Goal: Task Accomplishment & Management: Manage account settings

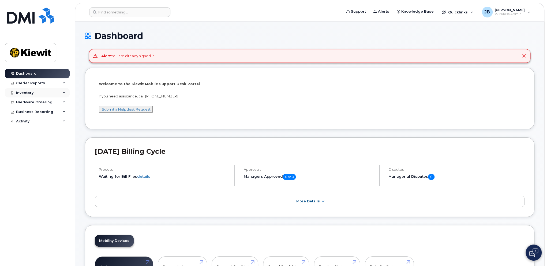
click at [27, 91] on div "Inventory" at bounding box center [24, 93] width 17 height 4
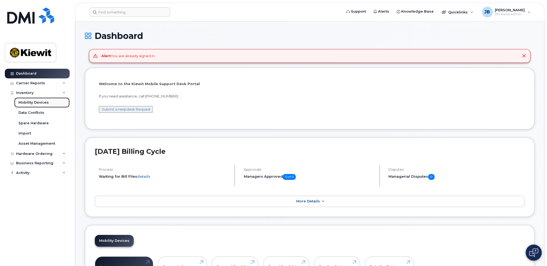
click at [35, 105] on link "Mobility Devices" at bounding box center [41, 102] width 55 height 10
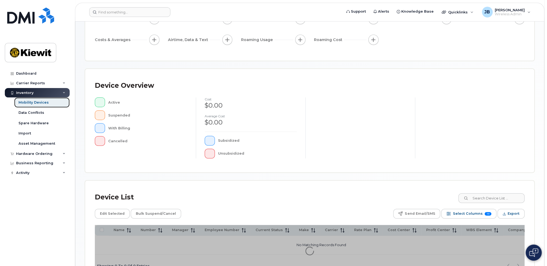
scroll to position [80, 0]
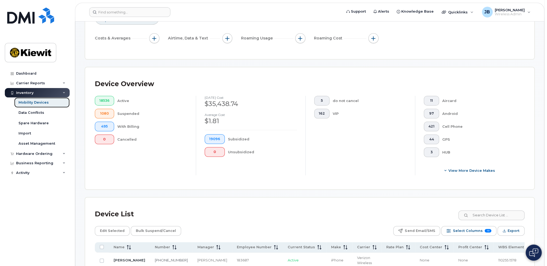
scroll to position [134, 0]
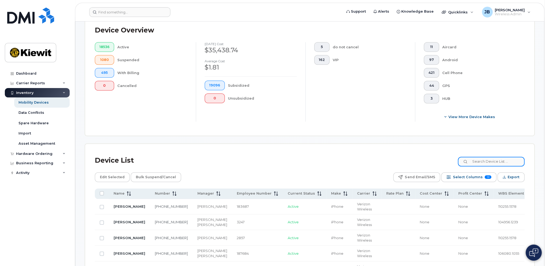
click at [494, 161] on input at bounding box center [491, 162] width 67 height 10
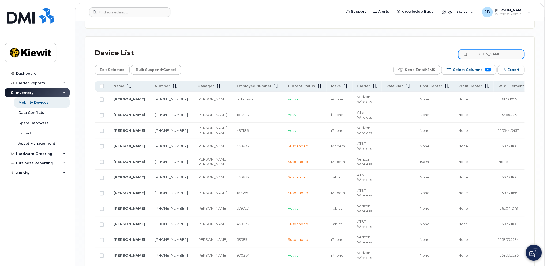
scroll to position [268, 0]
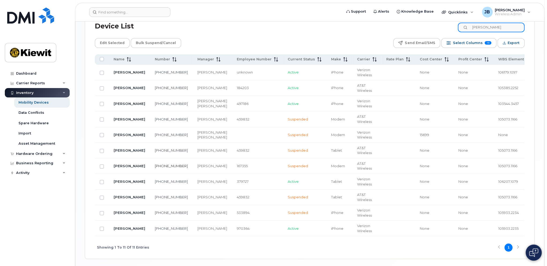
type input "cox"
click at [155, 168] on link "520-366-1922" at bounding box center [171, 165] width 33 height 4
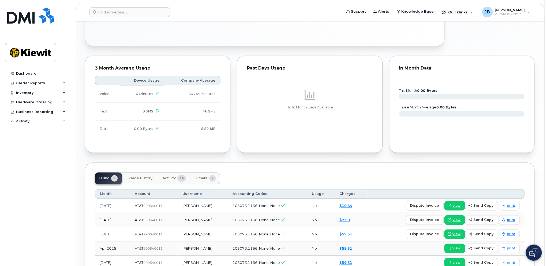
scroll to position [375, 0]
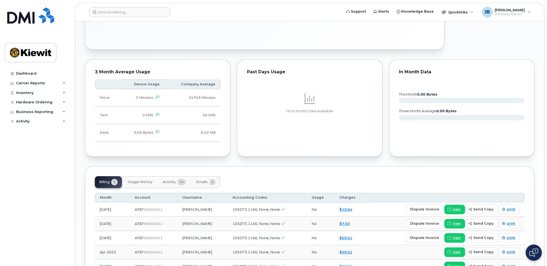
click at [165, 180] on span "Activity" at bounding box center [169, 182] width 13 height 4
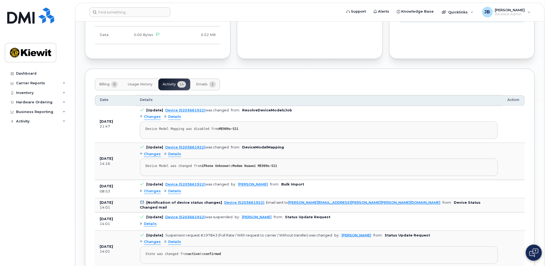
scroll to position [482, 0]
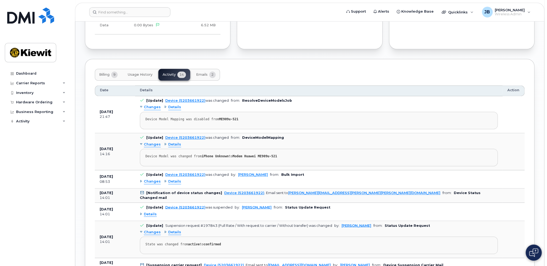
click at [145, 211] on span "Details" at bounding box center [150, 213] width 13 height 5
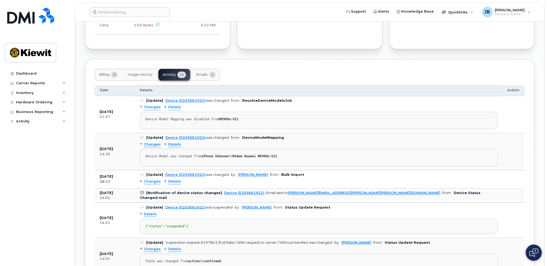
click at [145, 211] on span "Details" at bounding box center [150, 213] width 13 height 5
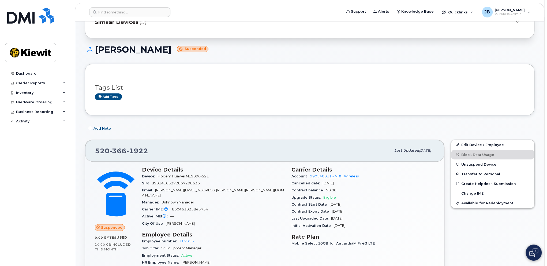
scroll to position [80, 0]
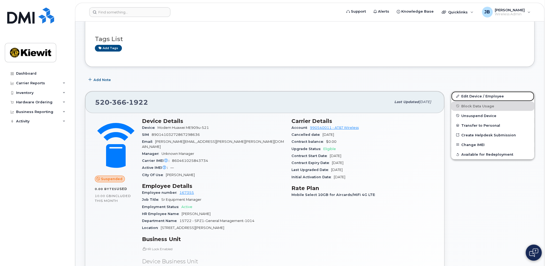
drag, startPoint x: 478, startPoint y: 98, endPoint x: 301, endPoint y: 141, distance: 182.4
click at [478, 98] on link "Edit Device / Employee" at bounding box center [492, 96] width 83 height 10
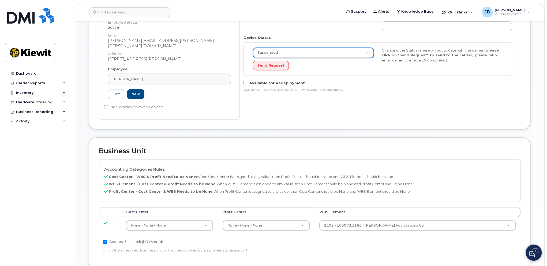
scroll to position [96, 0]
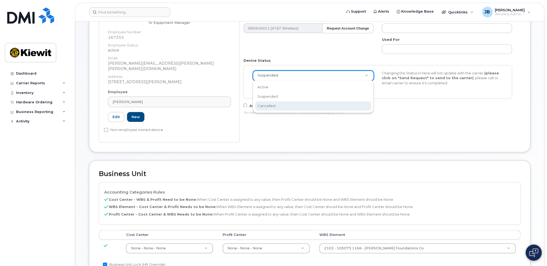
select select "cancelled"
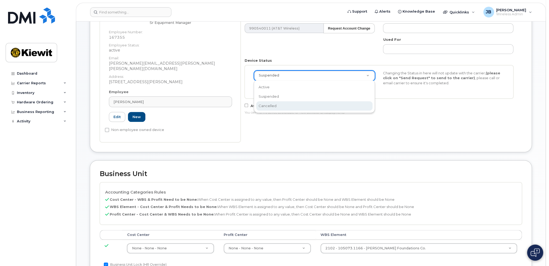
scroll to position [0, 0]
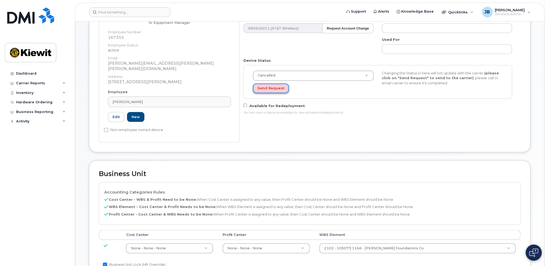
click at [269, 86] on button "Send Request" at bounding box center [271, 88] width 36 height 10
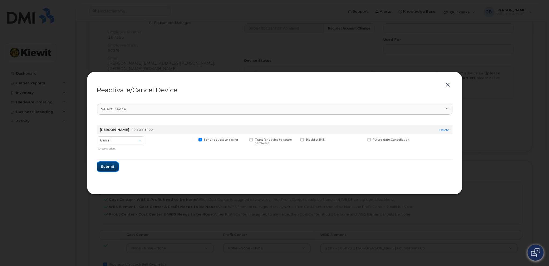
click at [110, 162] on button "Submit" at bounding box center [108, 167] width 22 height 10
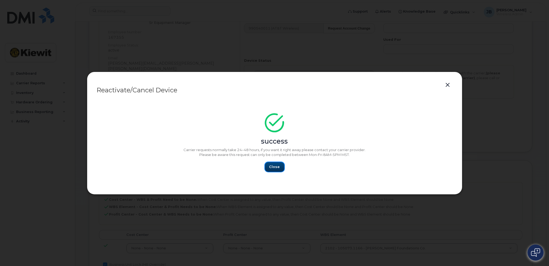
click at [278, 167] on span "Close" at bounding box center [274, 166] width 11 height 5
click at [449, 85] on button "button" at bounding box center [448, 85] width 8 height 8
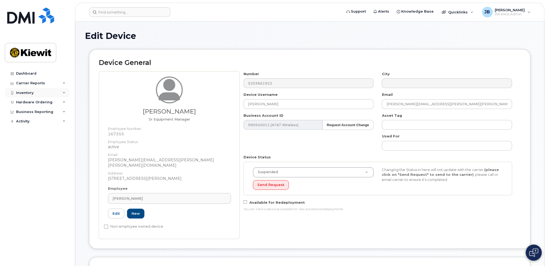
click at [31, 91] on div "Inventory" at bounding box center [24, 93] width 17 height 4
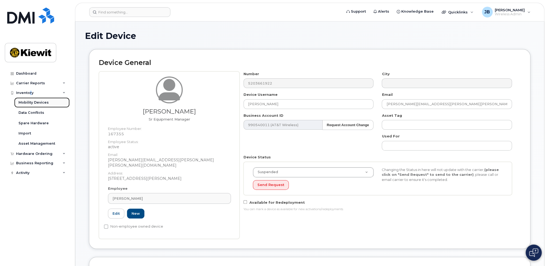
click at [31, 102] on div "Mobility Devices" at bounding box center [33, 102] width 30 height 5
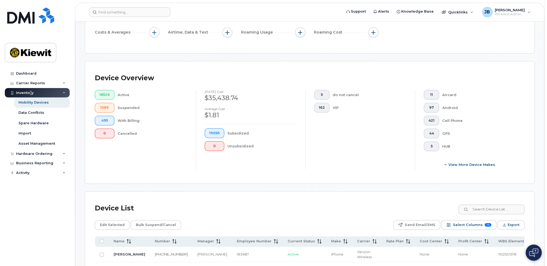
scroll to position [107, 0]
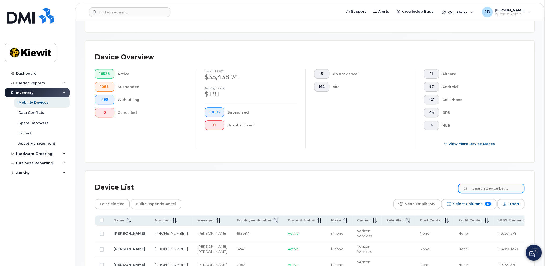
drag, startPoint x: 513, startPoint y: 187, endPoint x: 509, endPoint y: 188, distance: 3.7
click at [513, 187] on input at bounding box center [491, 188] width 67 height 10
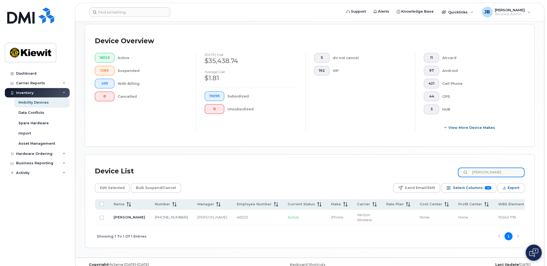
scroll to position [132, 0]
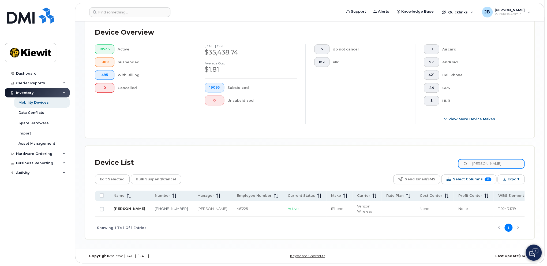
type input "emerick"
click at [124, 209] on link "[PERSON_NAME]" at bounding box center [130, 208] width 32 height 4
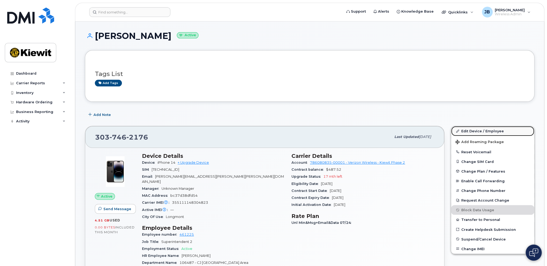
drag, startPoint x: 479, startPoint y: 130, endPoint x: 482, endPoint y: 131, distance: 3.5
click at [479, 130] on link "Edit Device / Employee" at bounding box center [492, 131] width 83 height 10
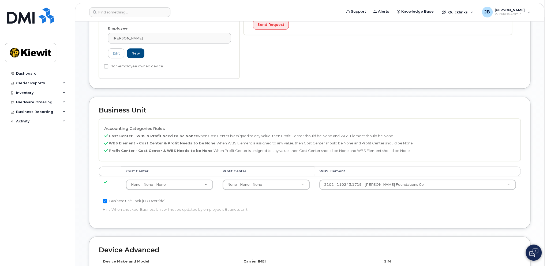
scroll to position [188, 0]
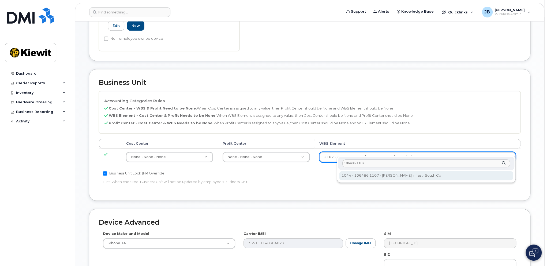
type input "106486.1107"
type input "35742708"
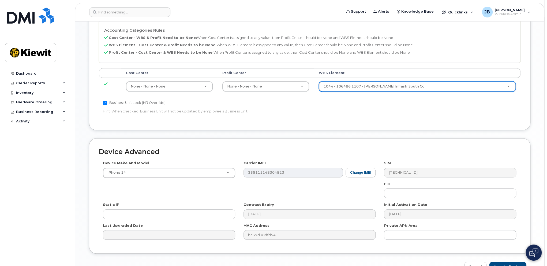
scroll to position [284, 0]
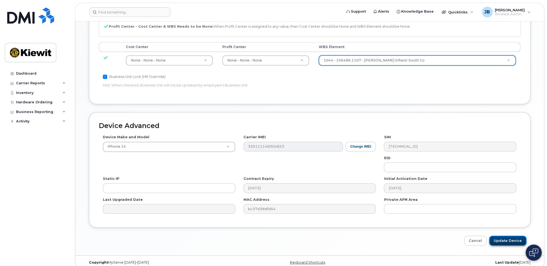
click at [509, 235] on input "Update Device" at bounding box center [507, 240] width 37 height 10
type input "Saving..."
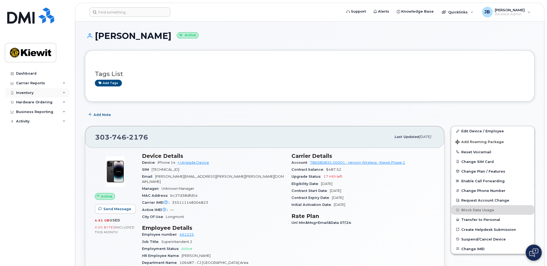
click at [44, 93] on div "Inventory" at bounding box center [37, 93] width 65 height 10
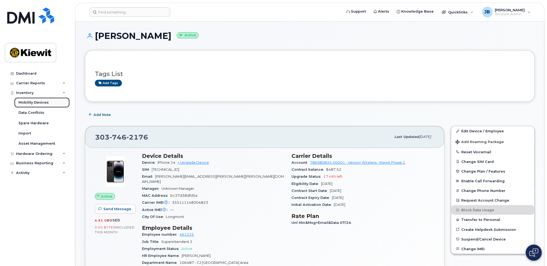
click at [45, 102] on div "Mobility Devices" at bounding box center [33, 102] width 30 height 5
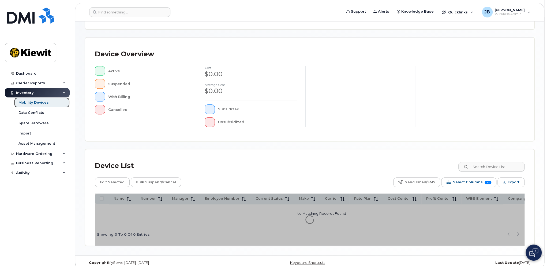
scroll to position [113, 0]
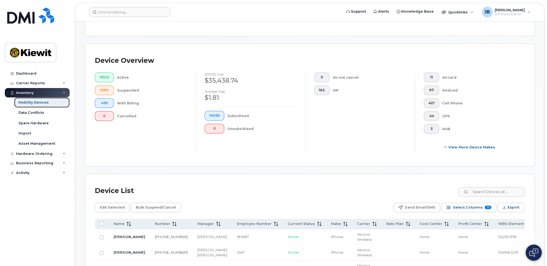
scroll to position [127, 0]
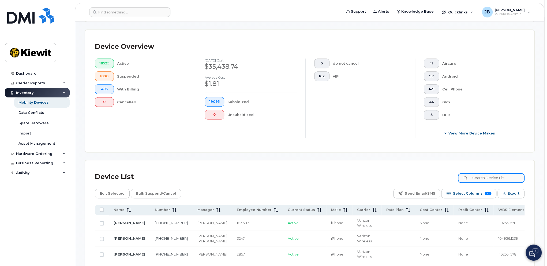
click at [489, 176] on input at bounding box center [491, 178] width 67 height 10
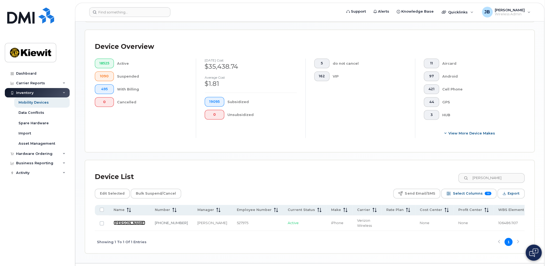
click at [120, 222] on link "MICHAEL MAKOWSKI" at bounding box center [130, 222] width 32 height 4
drag, startPoint x: 503, startPoint y: 176, endPoint x: 458, endPoint y: 176, distance: 45.0
click at [458, 176] on div "Device List makowski" at bounding box center [310, 177] width 430 height 14
type input "nicholas allen"
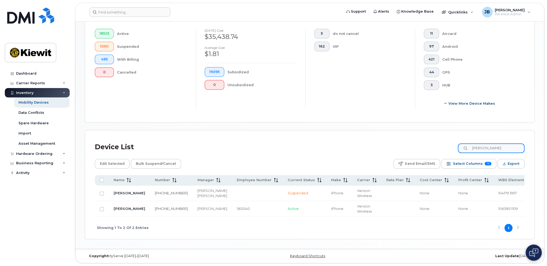
scroll to position [167, 0]
click at [465, 143] on input "nicholas allen" at bounding box center [491, 148] width 67 height 10
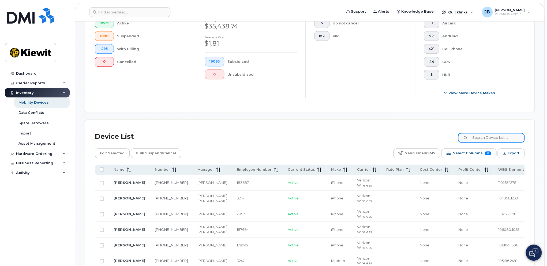
click at [496, 140] on input at bounding box center [491, 138] width 67 height 10
click at [477, 136] on input "gibbs" at bounding box center [491, 138] width 67 height 10
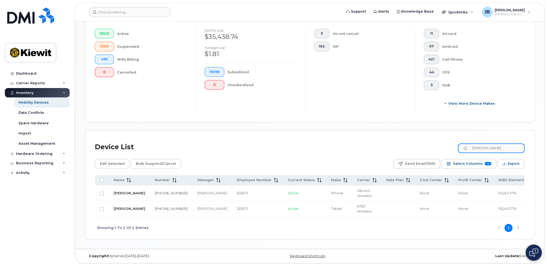
scroll to position [158, 0]
type input "jacob gibbs"
click at [100, 192] on input "Row Unselected" at bounding box center [102, 193] width 4 height 4
checkbox input "true"
click at [101, 208] on input "Row Unselected" at bounding box center [102, 209] width 4 height 4
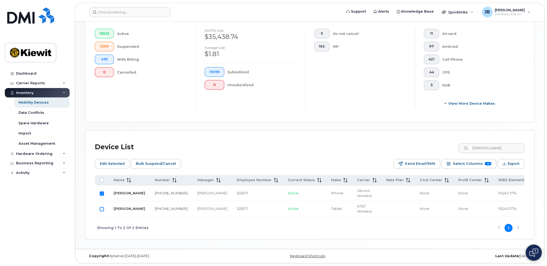
checkbox input "true"
click at [109, 162] on span "Edit Selected" at bounding box center [112, 163] width 25 height 8
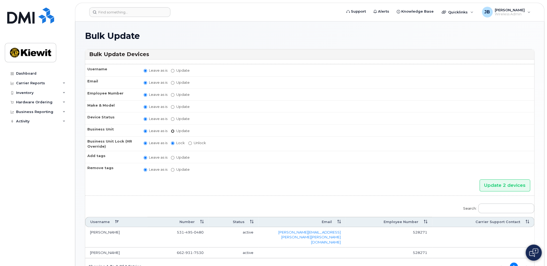
click at [173, 129] on input "Update" at bounding box center [172, 130] width 3 height 3
radio input "true"
radio input "false"
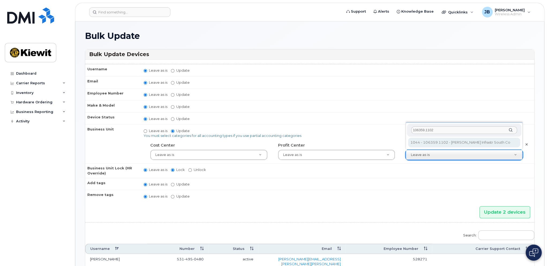
type input "106359.1102"
type input "34885362"
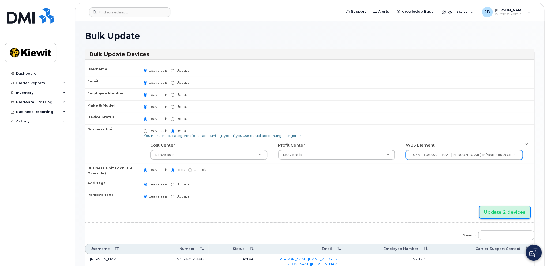
click at [505, 207] on input "Update 2 devices" at bounding box center [505, 212] width 51 height 12
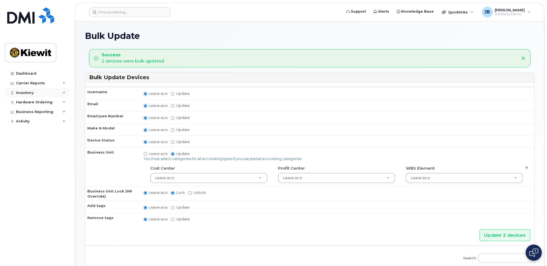
click at [54, 93] on div "Inventory" at bounding box center [37, 93] width 65 height 10
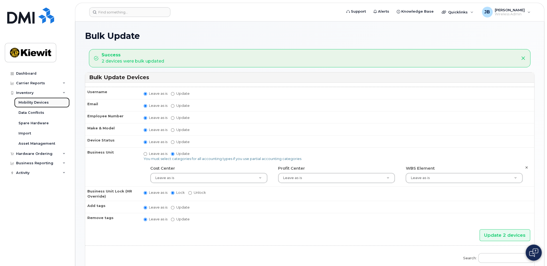
click at [51, 102] on link "Mobility Devices" at bounding box center [41, 102] width 55 height 10
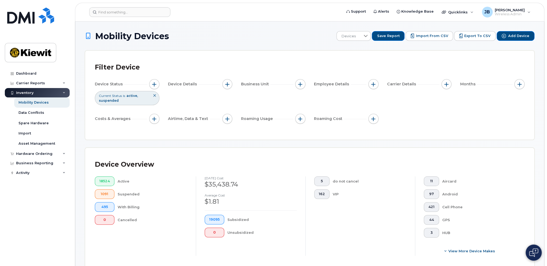
scroll to position [134, 0]
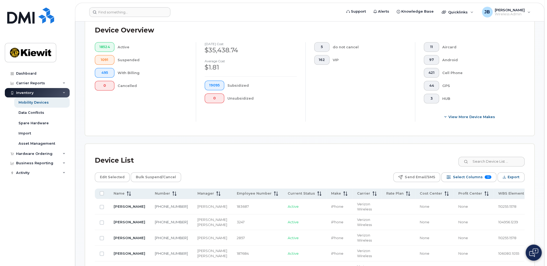
click at [468, 159] on span at bounding box center [465, 161] width 3 height 5
click at [476, 161] on input at bounding box center [491, 162] width 67 height 10
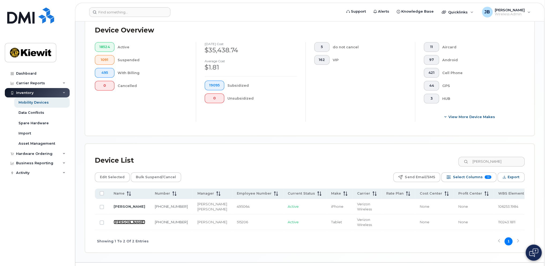
click at [124, 224] on link "MICHAEL LEACH" at bounding box center [130, 221] width 32 height 4
drag, startPoint x: 493, startPoint y: 159, endPoint x: 463, endPoint y: 161, distance: 29.8
click at [463, 161] on input "leach" at bounding box center [491, 162] width 67 height 10
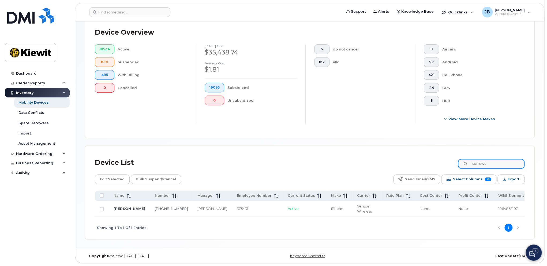
scroll to position [132, 0]
click at [480, 162] on input "sorrows" at bounding box center [491, 164] width 67 height 10
drag, startPoint x: 495, startPoint y: 163, endPoint x: 464, endPoint y: 163, distance: 31.1
click at [464, 163] on input "sorrows" at bounding box center [491, 164] width 67 height 10
type input "b"
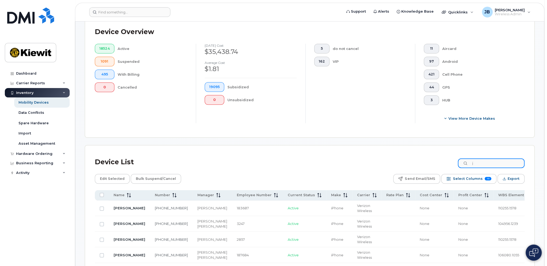
scroll to position [134, 0]
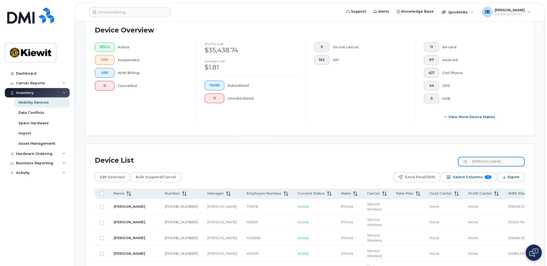
type input "jessica bussen"
click at [103, 206] on input "Row Unselected" at bounding box center [102, 206] width 4 height 4
checkbox input "true"
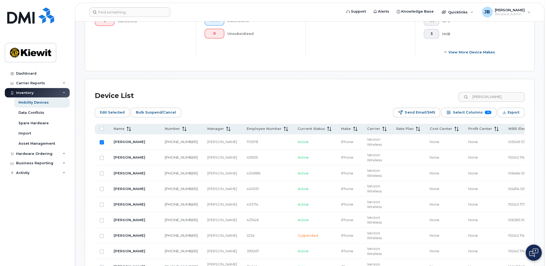
scroll to position [161, 0]
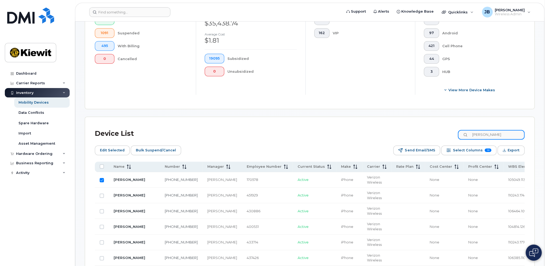
click at [493, 132] on input "jessica bussen" at bounding box center [491, 135] width 67 height 10
drag, startPoint x: 512, startPoint y: 133, endPoint x: 474, endPoint y: 133, distance: 38.1
click at [474, 133] on input "jessica bussen" at bounding box center [491, 135] width 67 height 10
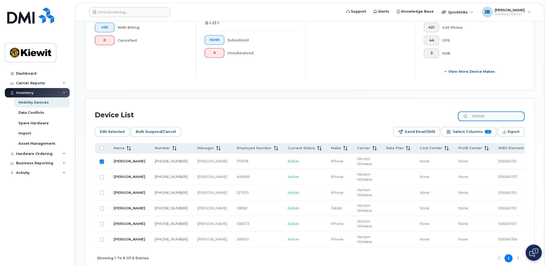
scroll to position [188, 0]
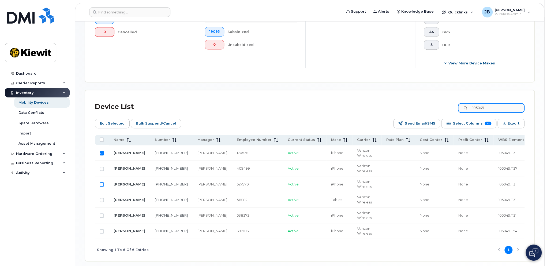
type input "105049"
click at [103, 184] on input "Row Unselected" at bounding box center [102, 184] width 4 height 4
checkbox input "true"
click at [103, 199] on input "Row Unselected" at bounding box center [102, 200] width 4 height 4
checkbox input "true"
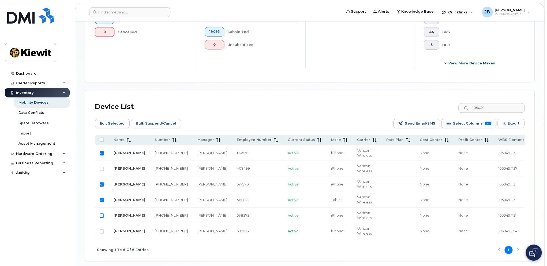
click at [101, 215] on input "Row Unselected" at bounding box center [102, 215] width 4 height 4
checkbox input "true"
click at [112, 124] on span "Edit Selected" at bounding box center [112, 123] width 25 height 8
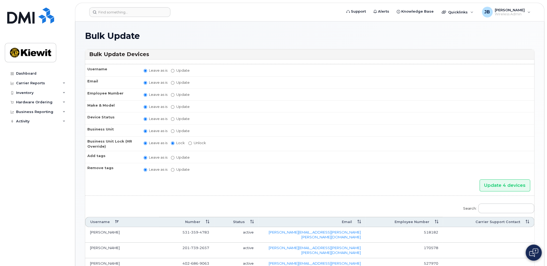
click at [175, 129] on label "Update" at bounding box center [180, 130] width 19 height 5
click at [174, 129] on input "Update" at bounding box center [172, 130] width 3 height 3
radio input "true"
radio input "false"
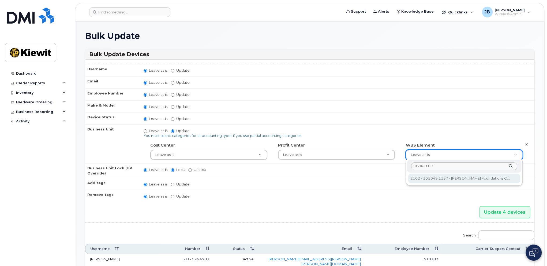
type input "105049.1137"
type input "33809537"
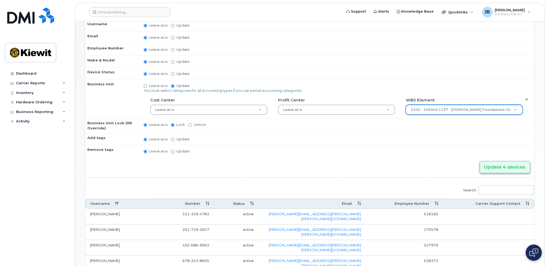
scroll to position [76, 0]
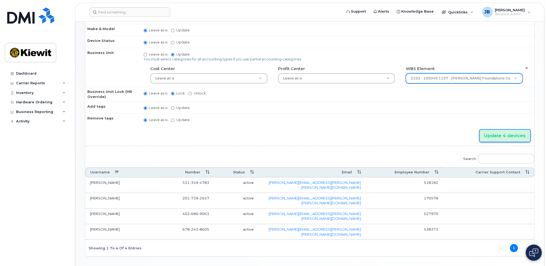
click at [502, 131] on input "Update 4 devices" at bounding box center [505, 135] width 51 height 12
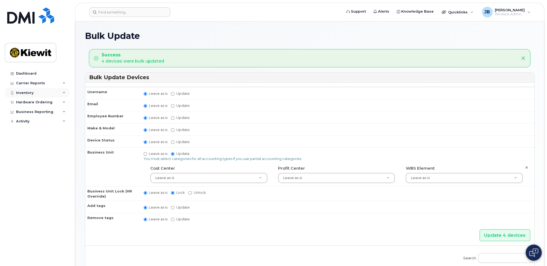
click at [28, 93] on div "Inventory" at bounding box center [24, 93] width 17 height 4
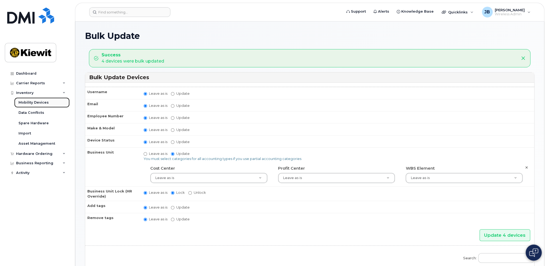
click at [31, 101] on div "Mobility Devices" at bounding box center [33, 102] width 30 height 5
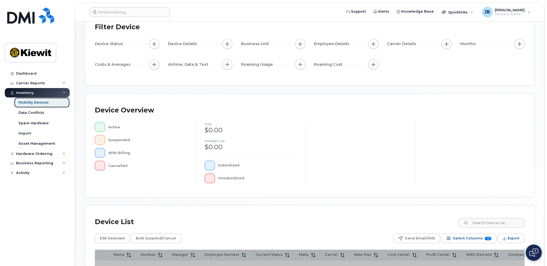
scroll to position [80, 0]
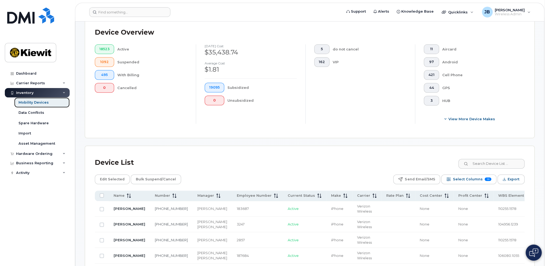
scroll to position [188, 0]
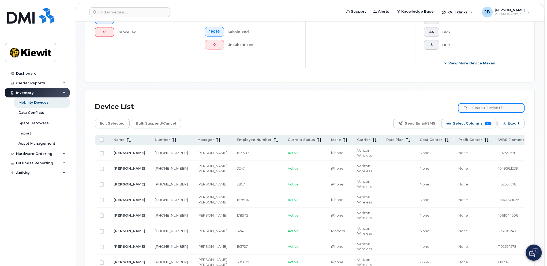
click at [508, 106] on input at bounding box center [491, 108] width 67 height 10
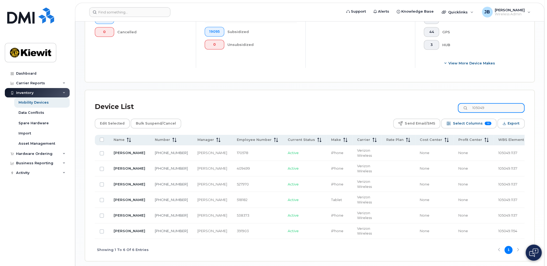
type input "105049"
click at [124, 183] on td "[PERSON_NAME]" at bounding box center [129, 184] width 41 height 16
click at [126, 183] on link "[PERSON_NAME]" at bounding box center [130, 184] width 32 height 4
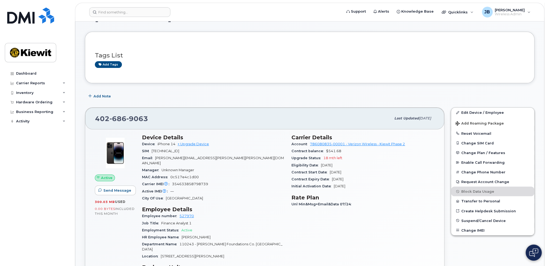
scroll to position [27, 0]
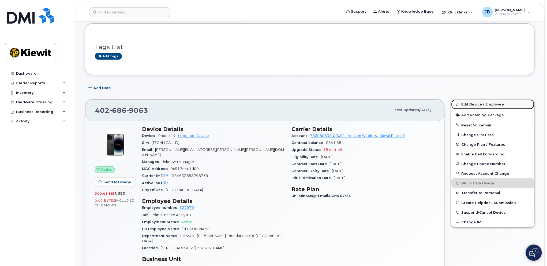
click at [466, 103] on link "Edit Device / Employee" at bounding box center [492, 104] width 83 height 10
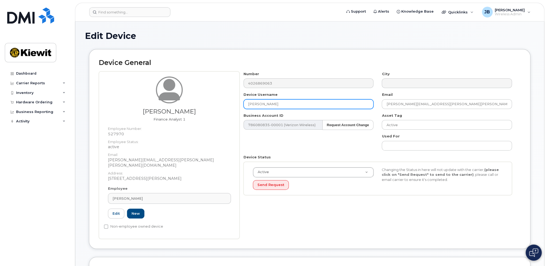
drag, startPoint x: 238, startPoint y: 106, endPoint x: 211, endPoint y: 107, distance: 26.3
click at [211, 107] on div "Jonathan Reinert Finance Analyst 1 Employee Number: 527970 Employee Status: act…" at bounding box center [310, 154] width 422 height 167
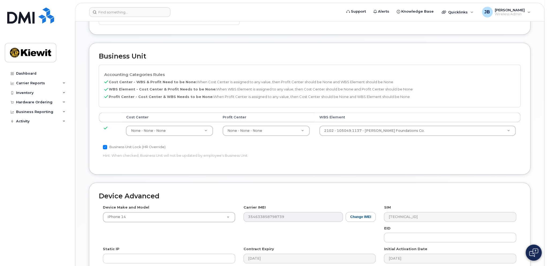
scroll to position [268, 0]
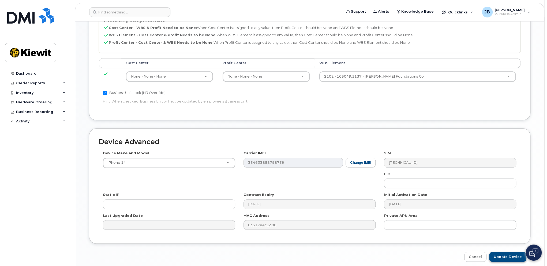
type input "[PERSON_NAME]"
click at [515, 251] on input "Update Device" at bounding box center [507, 256] width 37 height 10
type input "Saving..."
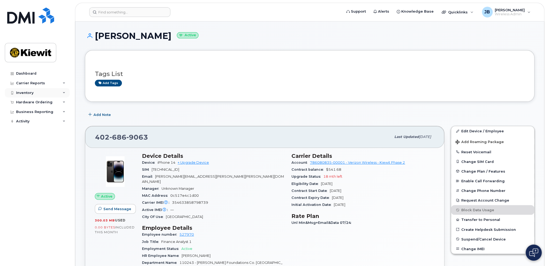
click at [21, 96] on div "Inventory" at bounding box center [37, 93] width 65 height 10
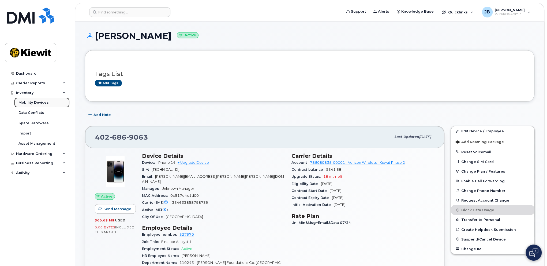
click at [27, 102] on div "Mobility Devices" at bounding box center [33, 102] width 30 height 5
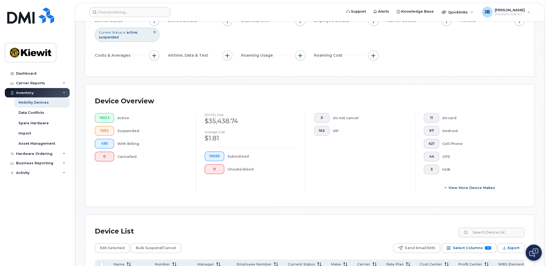
scroll to position [107, 0]
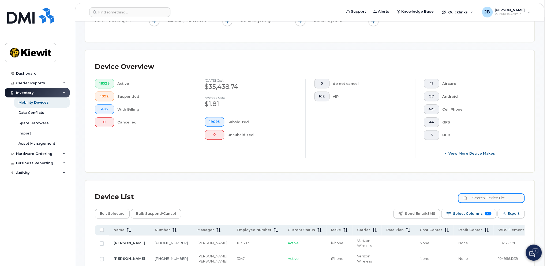
click at [502, 201] on input at bounding box center [491, 198] width 67 height 10
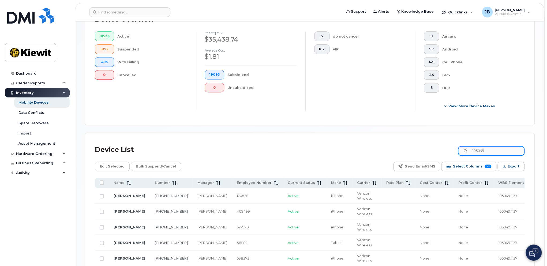
scroll to position [214, 0]
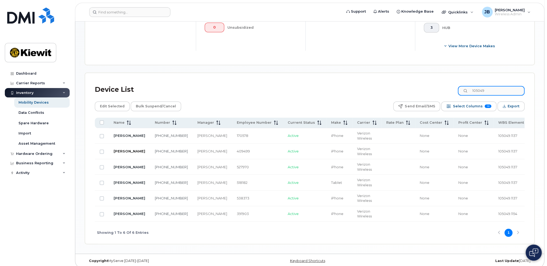
type input "105049"
click at [120, 149] on link "[PERSON_NAME]" at bounding box center [130, 151] width 32 height 4
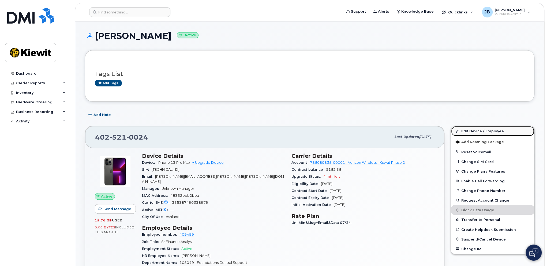
click at [499, 127] on link "Edit Device / Employee" at bounding box center [492, 131] width 83 height 10
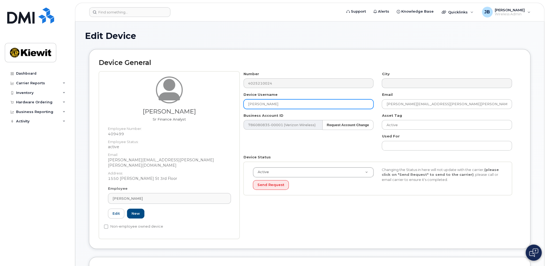
drag, startPoint x: 280, startPoint y: 106, endPoint x: 247, endPoint y: 105, distance: 32.7
click at [247, 105] on input "JESSICA HARRIS" at bounding box center [309, 104] width 130 height 10
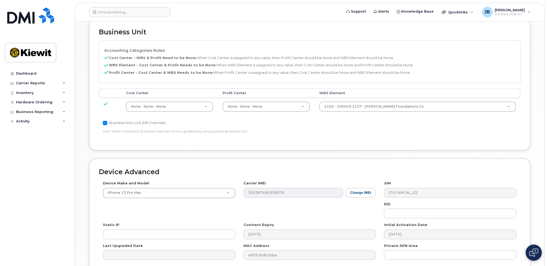
scroll to position [284, 0]
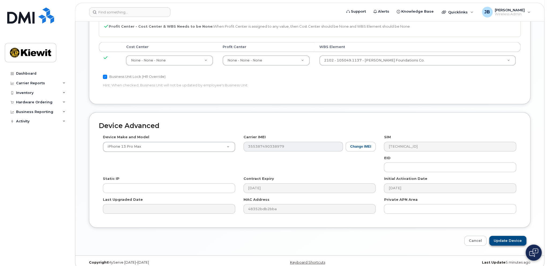
type input "[PERSON_NAME]"
click at [505, 235] on input "Update Device" at bounding box center [507, 240] width 37 height 10
type input "Saving..."
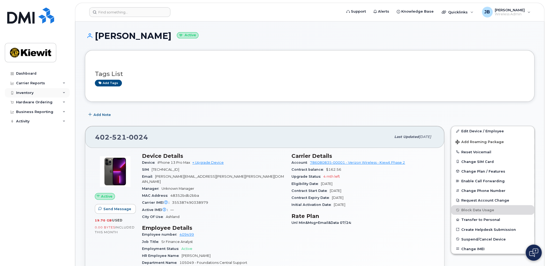
click at [67, 92] on div "Inventory" at bounding box center [37, 93] width 65 height 10
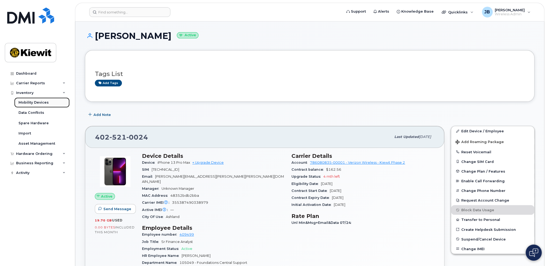
click at [59, 102] on link "Mobility Devices" at bounding box center [41, 102] width 55 height 10
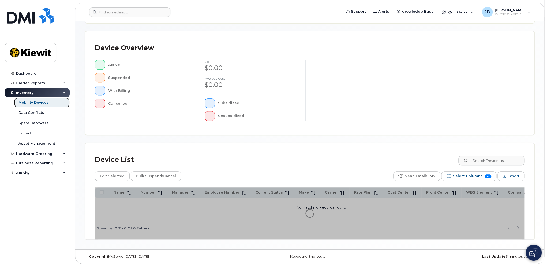
scroll to position [113, 0]
click at [486, 157] on input at bounding box center [491, 160] width 67 height 10
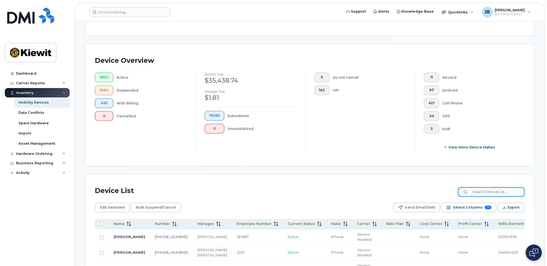
scroll to position [127, 0]
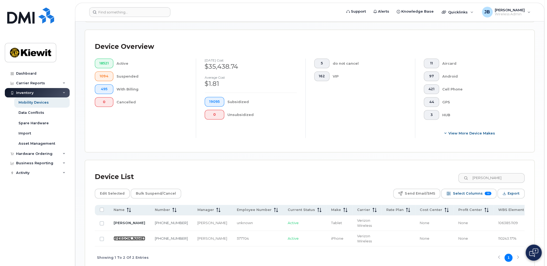
click at [118, 236] on link "[PERSON_NAME]" at bounding box center [130, 238] width 32 height 4
drag, startPoint x: 506, startPoint y: 177, endPoint x: 468, endPoint y: 180, distance: 37.9
click at [468, 180] on input "[PERSON_NAME]" at bounding box center [491, 178] width 67 height 10
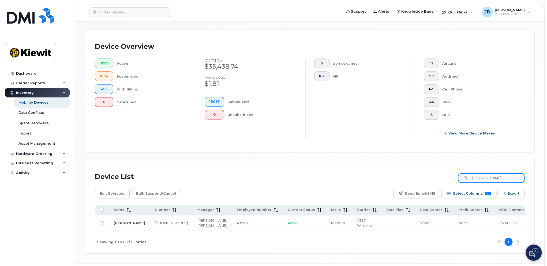
drag, startPoint x: 507, startPoint y: 177, endPoint x: 472, endPoint y: 177, distance: 35.6
click at [472, 177] on div "[PERSON_NAME]" at bounding box center [491, 178] width 67 height 10
type input "[PHONE_NUMBER]"
click at [127, 224] on link "LUKE JOHNSON" at bounding box center [130, 222] width 32 height 4
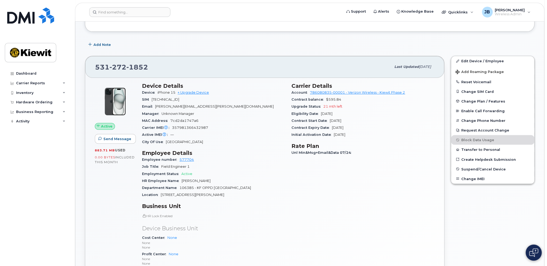
scroll to position [27, 0]
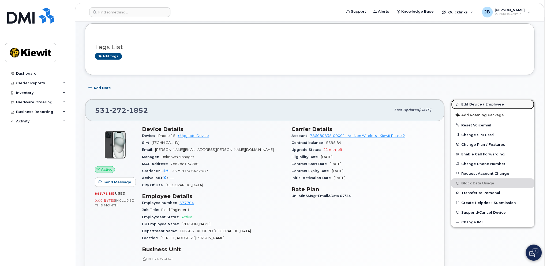
click at [498, 102] on link "Edit Device / Employee" at bounding box center [492, 104] width 83 height 10
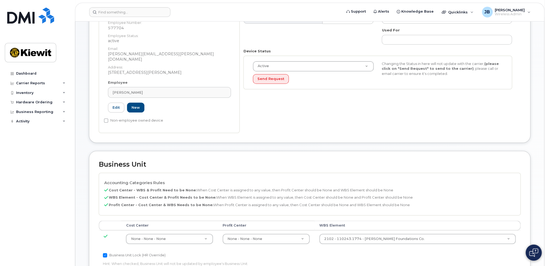
scroll to position [107, 0]
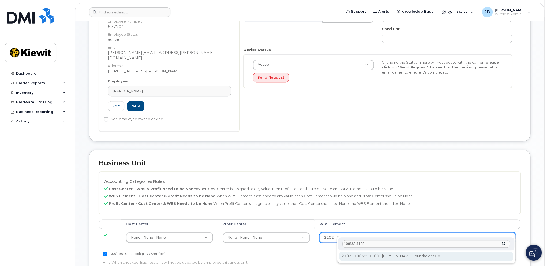
type input "106385.1109"
type input "35076198"
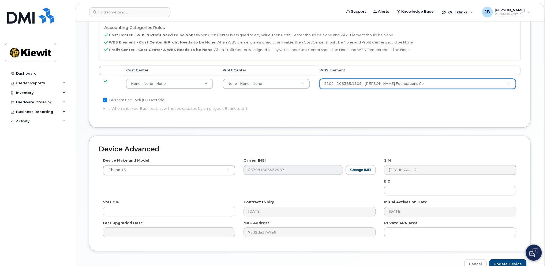
scroll to position [284, 0]
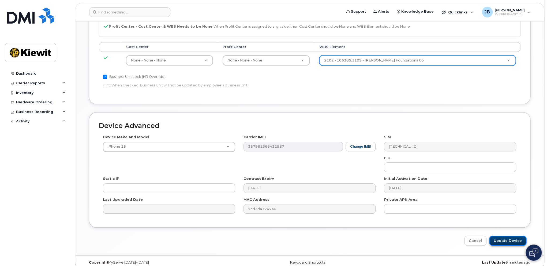
click at [507, 235] on input "Update Device" at bounding box center [507, 240] width 37 height 10
type input "Update Device"
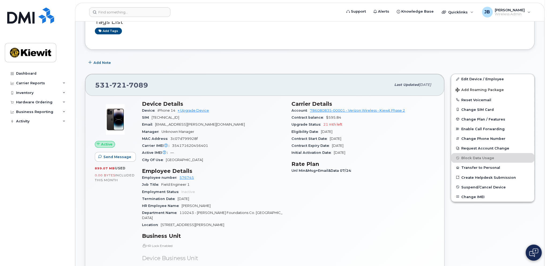
scroll to position [54, 0]
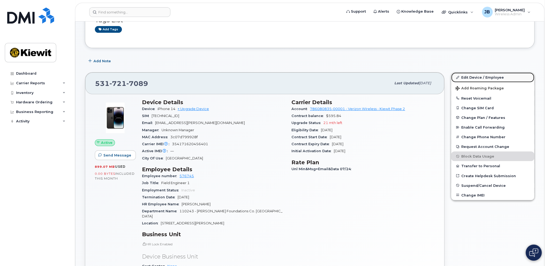
click at [479, 76] on link "Edit Device / Employee" at bounding box center [492, 77] width 83 height 10
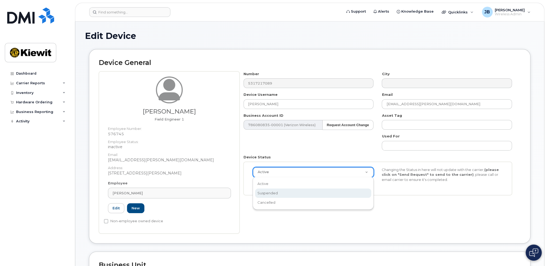
select select "suspended"
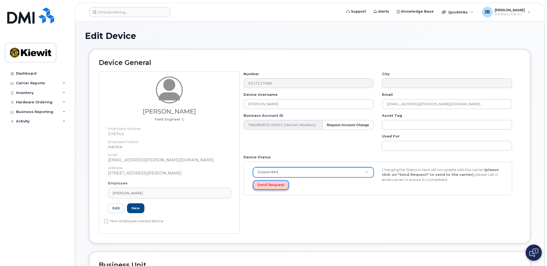
click at [267, 184] on button "Send Request" at bounding box center [271, 185] width 36 height 10
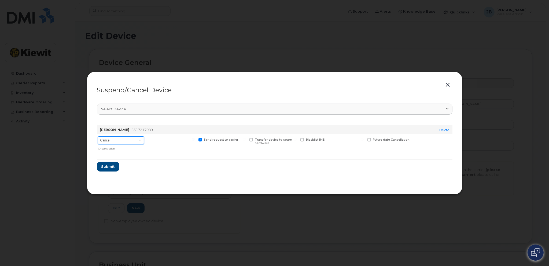
click at [116, 140] on select "Cancel Suspend - Reduced Rate Suspend - Full Rate Suspend - Lost Device/Stolen …" at bounding box center [121, 140] width 46 height 8
select select "[object Object]"
click at [98, 136] on select "Cancel Suspend - Reduced Rate Suspend - Full Rate Suspend - Lost Device/Stolen …" at bounding box center [121, 140] width 46 height 8
click at [150, 140] on span at bounding box center [148, 139] width 3 height 3
click at [144, 140] on input "Available for new activations/redeployments" at bounding box center [142, 139] width 3 height 3
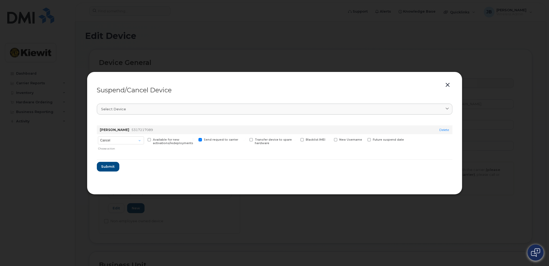
checkbox input "true"
click at [112, 165] on span "Submit" at bounding box center [107, 166] width 13 height 5
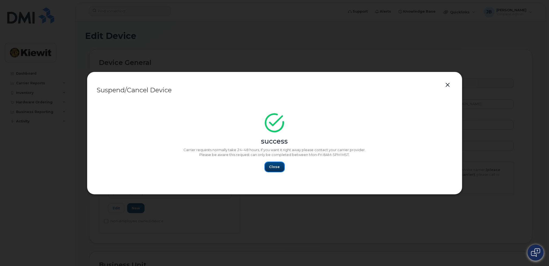
click at [271, 166] on span "Close" at bounding box center [274, 166] width 11 height 5
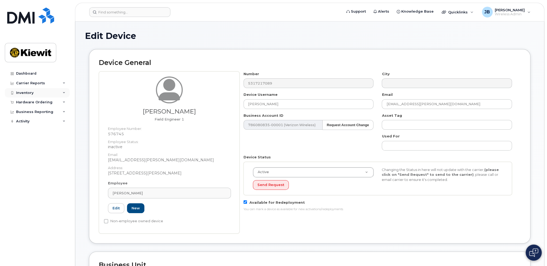
click at [34, 95] on div "Inventory" at bounding box center [37, 93] width 65 height 10
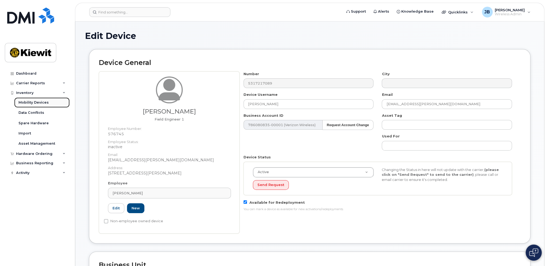
click at [36, 100] on div "Mobility Devices" at bounding box center [33, 102] width 30 height 5
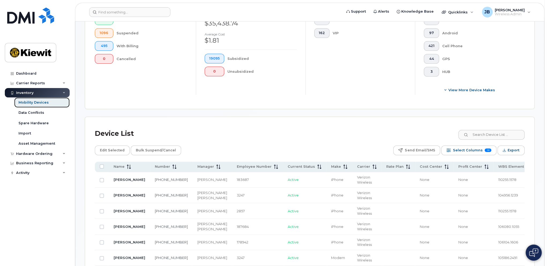
scroll to position [268, 0]
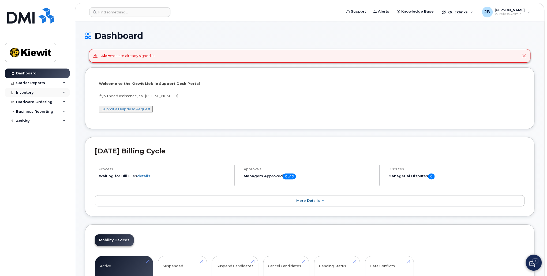
click at [49, 94] on div "Inventory" at bounding box center [37, 93] width 65 height 10
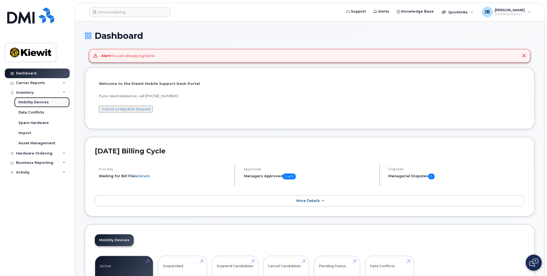
click at [45, 102] on div "Mobility Devices" at bounding box center [33, 102] width 30 height 5
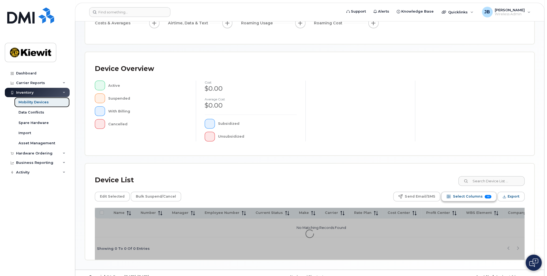
scroll to position [93, 0]
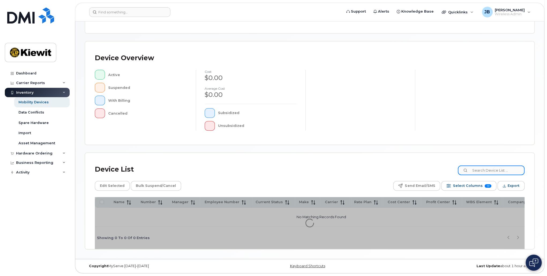
click at [494, 167] on input at bounding box center [491, 171] width 67 height 10
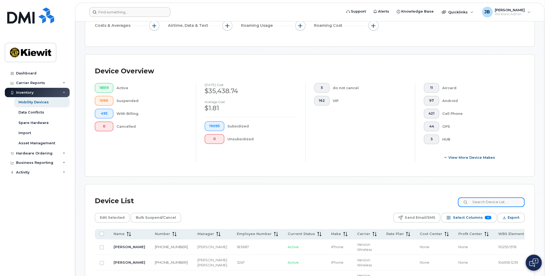
scroll to position [107, 0]
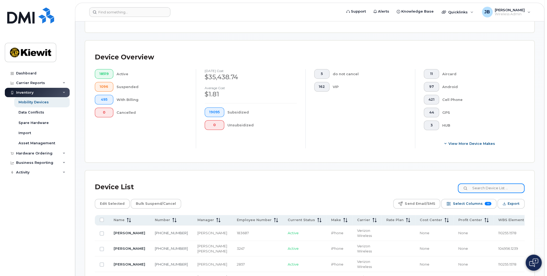
click at [496, 190] on input at bounding box center [491, 189] width 67 height 10
type input "s"
type input "p"
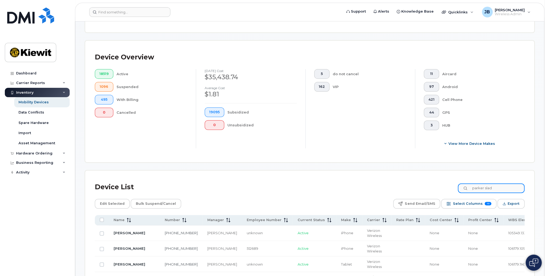
type input "parker slade"
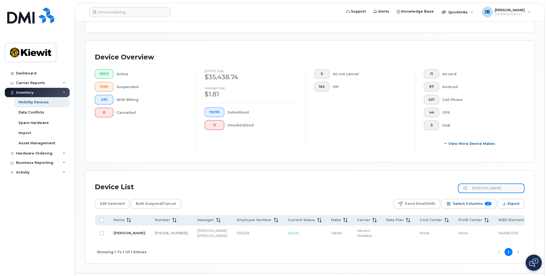
drag, startPoint x: 499, startPoint y: 188, endPoint x: 469, endPoint y: 188, distance: 30.0
click at [469, 188] on div "parker slade" at bounding box center [491, 189] width 67 height 10
type input "s"
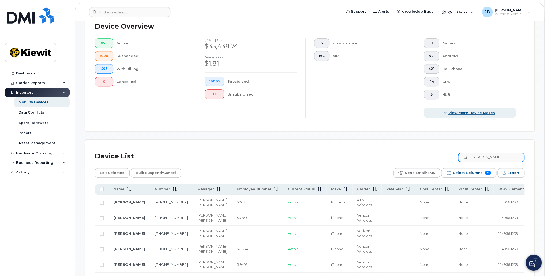
scroll to position [210, 0]
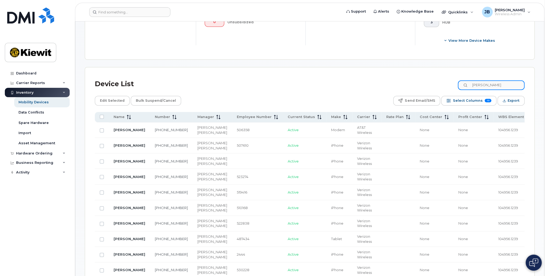
drag, startPoint x: 471, startPoint y: 85, endPoint x: 449, endPoint y: 85, distance: 22.0
click at [449, 85] on div "Device List tim unger" at bounding box center [310, 84] width 430 height 14
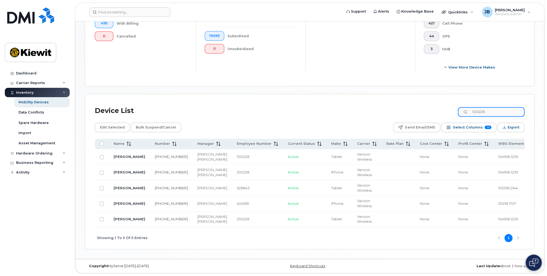
scroll to position [199, 0]
type input "530228"
click at [125, 217] on link "[PERSON_NAME]" at bounding box center [130, 219] width 32 height 4
click at [128, 170] on link "[PERSON_NAME]" at bounding box center [130, 172] width 32 height 4
click at [118, 170] on link "[PERSON_NAME]" at bounding box center [130, 172] width 32 height 4
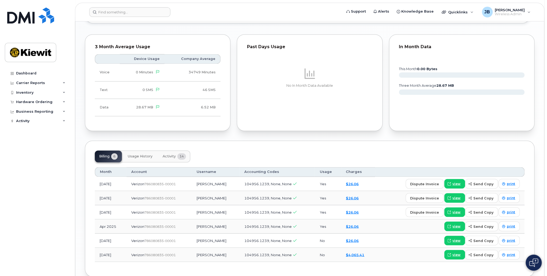
scroll to position [373, 0]
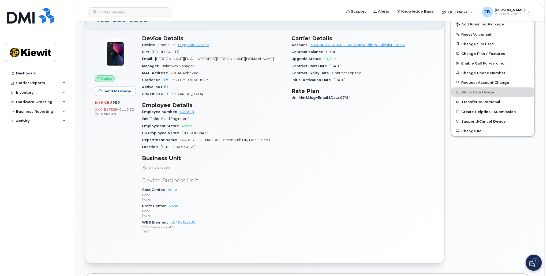
scroll to position [134, 0]
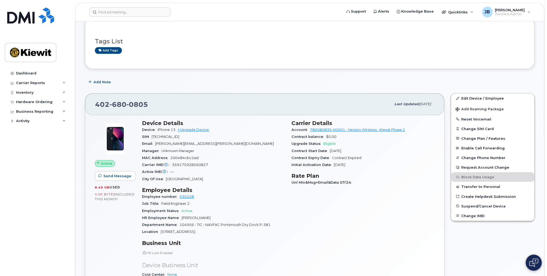
scroll to position [80, 0]
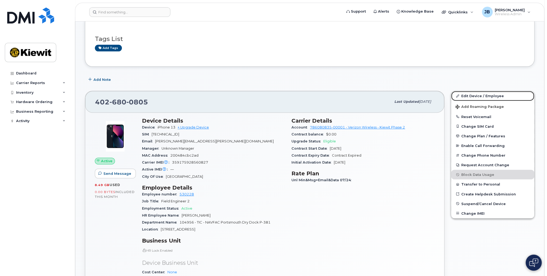
drag, startPoint x: 496, startPoint y: 94, endPoint x: 401, endPoint y: 149, distance: 109.5
click at [496, 94] on link "Edit Device / Employee" at bounding box center [492, 96] width 83 height 10
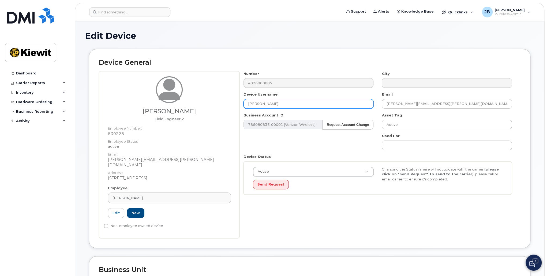
drag, startPoint x: 270, startPoint y: 103, endPoint x: 216, endPoint y: 104, distance: 54.1
click at [216, 104] on div "Parker Slade Field Engineer 2 Employee Number: 530228 Employee Status: active E…" at bounding box center [310, 154] width 422 height 167
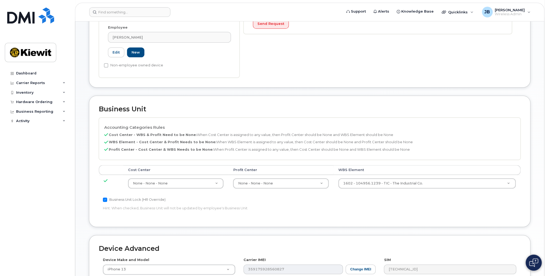
scroll to position [273, 0]
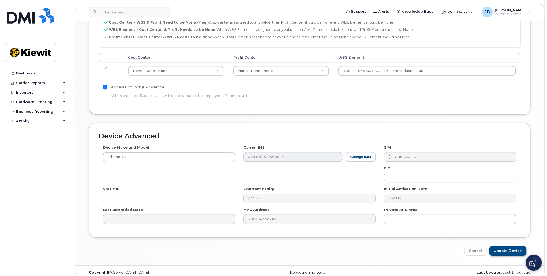
type input "[PERSON_NAME]"
click at [509, 246] on input "Update Device" at bounding box center [507, 251] width 37 height 10
type input "Saving..."
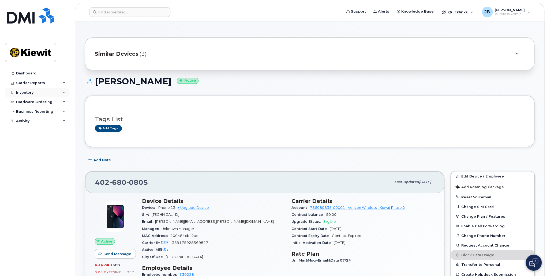
click at [40, 95] on div "Inventory" at bounding box center [37, 93] width 65 height 10
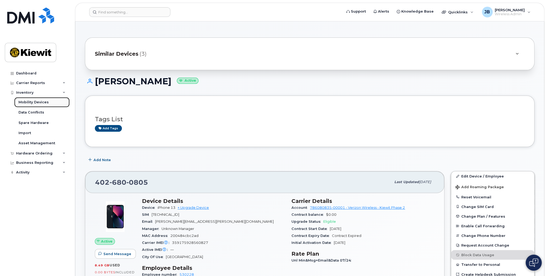
click at [39, 101] on div "Mobility Devices" at bounding box center [33, 102] width 30 height 5
